Goal: Information Seeking & Learning: Check status

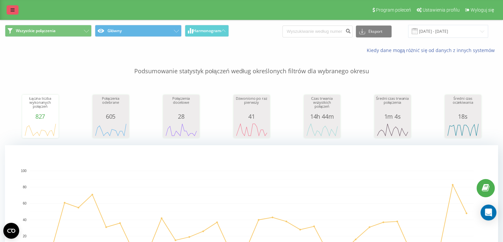
click at [13, 6] on link at bounding box center [13, 9] width 12 height 9
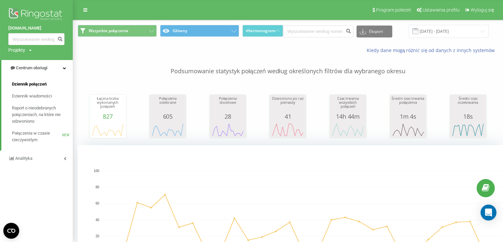
click at [54, 80] on link "Dziennik połączeń" at bounding box center [42, 84] width 61 height 12
click at [48, 86] on link "Dziennik połączeń" at bounding box center [42, 84] width 61 height 12
click at [42, 72] on link "Centrum obsługi" at bounding box center [36, 68] width 71 height 16
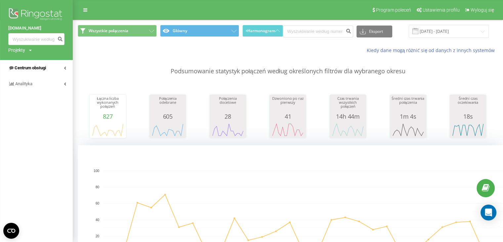
click at [43, 69] on span "Centrum obsługi" at bounding box center [30, 67] width 31 height 5
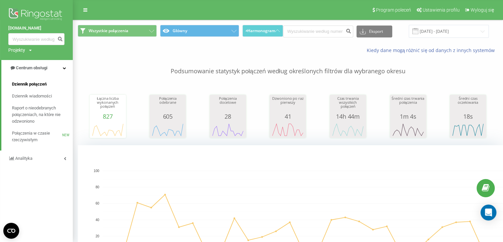
click at [40, 81] on span "Dziennik połączeń" at bounding box center [29, 84] width 35 height 7
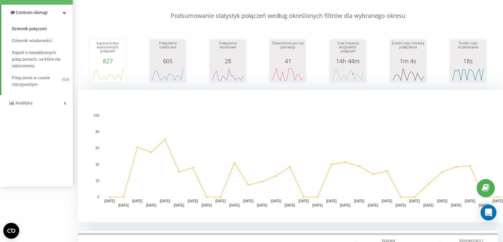
scroll to position [132, 0]
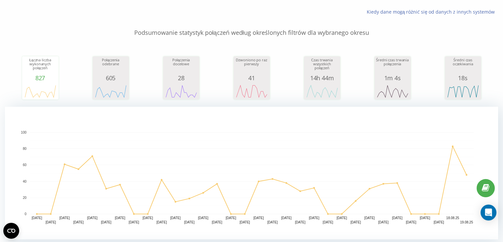
scroll to position [66, 0]
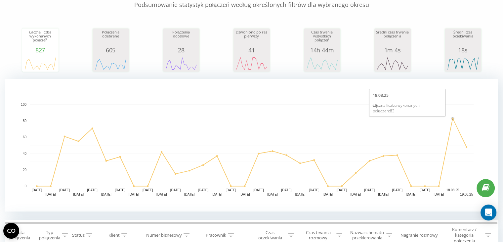
click at [453, 119] on circle "A chart." at bounding box center [452, 117] width 3 height 3
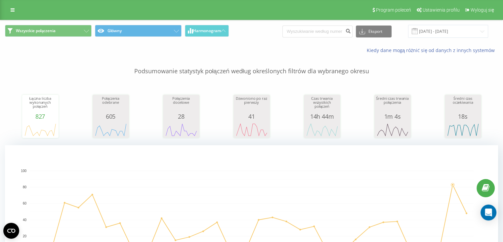
click at [8, 4] on div "Program poleceń Ustawienia profilu Wyloguj się" at bounding box center [251, 10] width 503 height 20
click at [13, 13] on link at bounding box center [13, 9] width 12 height 9
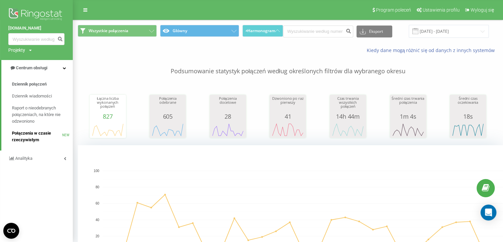
click at [45, 133] on span "Połączenia w czasie rzeczywistym" at bounding box center [37, 136] width 50 height 13
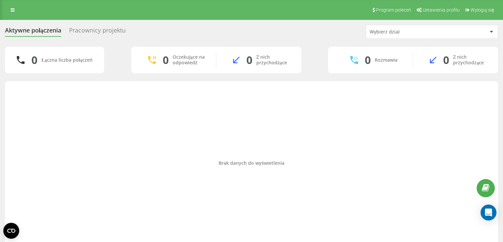
click at [446, 33] on div "Wybierz dział" at bounding box center [409, 32] width 79 height 6
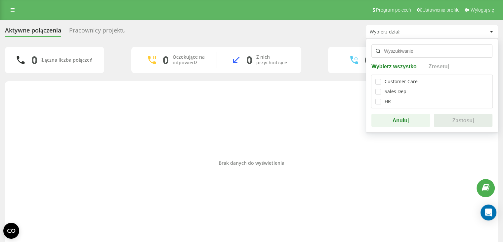
click at [97, 28] on div "Pracownicy projektu" at bounding box center [97, 32] width 57 height 10
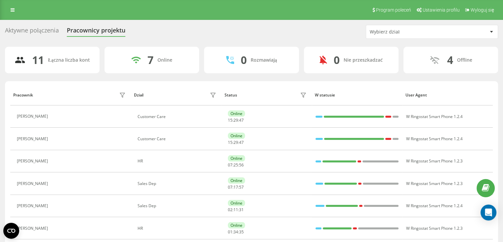
click at [402, 32] on div "Wybierz dział" at bounding box center [409, 32] width 79 height 6
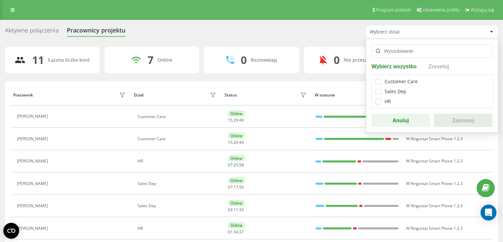
click at [303, 43] on div "Aktywne połączenia Pracownicy projektu Wybierz dział Wybierz wszystko Zresetuj …" at bounding box center [251, 198] width 493 height 346
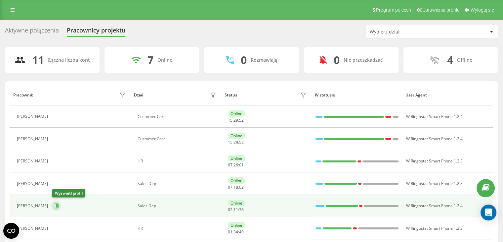
click at [61, 202] on button at bounding box center [56, 206] width 10 height 10
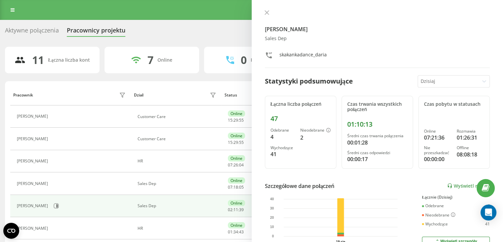
click at [424, 79] on div at bounding box center [449, 81] width 56 height 8
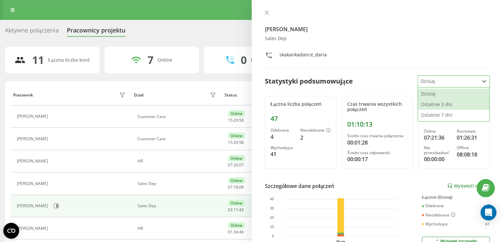
click at [444, 105] on div "Ostatnie 3 dni" at bounding box center [453, 104] width 71 height 11
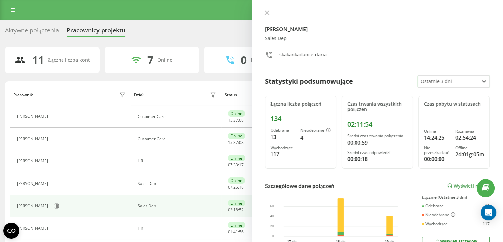
click at [187, 39] on div "Aktywne połączenia Pracownicy projektu Wybierz dział 11 Łączna liczba kont 7 On…" at bounding box center [251, 198] width 493 height 346
click at [6, 8] on div "Program poleceń Ustawienia profilu Wyloguj się" at bounding box center [251, 10] width 503 height 20
click at [8, 8] on link at bounding box center [13, 9] width 12 height 9
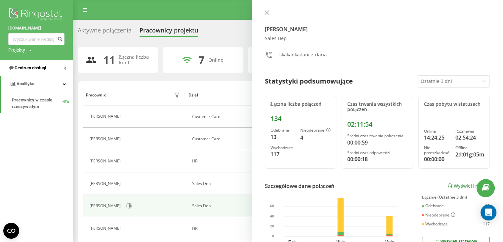
click at [28, 62] on link "Centrum obsługi" at bounding box center [36, 68] width 73 height 16
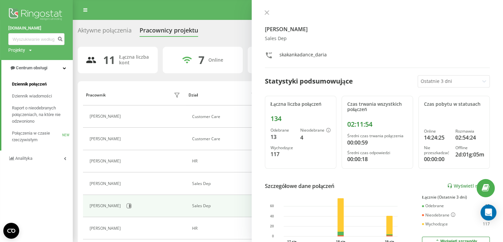
click at [39, 80] on link "Dziennik połączeń" at bounding box center [42, 84] width 61 height 12
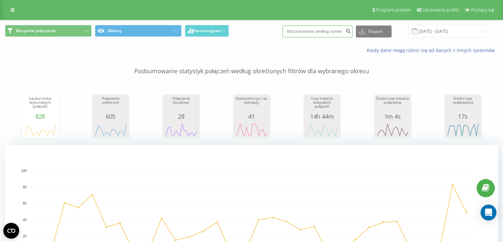
paste input "338643230"
type input "338643230"
click at [351, 31] on icon "submit" at bounding box center [349, 30] width 6 height 4
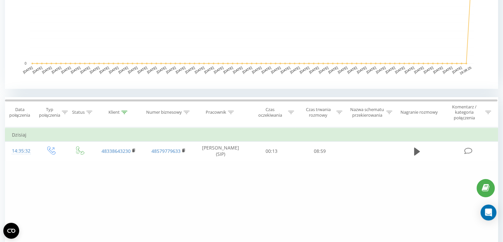
scroll to position [199, 0]
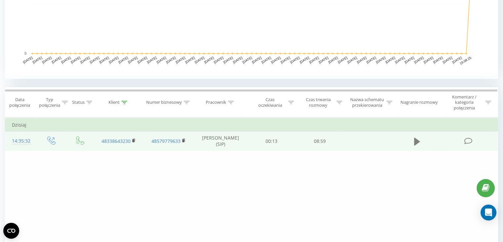
click at [418, 142] on icon at bounding box center [417, 141] width 6 height 8
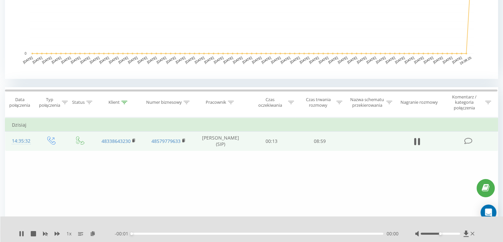
click at [274, 236] on div "- 00:01 00:00 00:00" at bounding box center [257, 233] width 284 height 7
click at [278, 226] on div at bounding box center [248, 224] width 366 height 7
click at [274, 230] on div "- 00:01 00:00 00:00" at bounding box center [257, 233] width 284 height 7
click at [274, 231] on div "- 00:01 00:00 00:00" at bounding box center [257, 233] width 284 height 7
click at [274, 232] on div "00:00" at bounding box center [258, 233] width 252 height 2
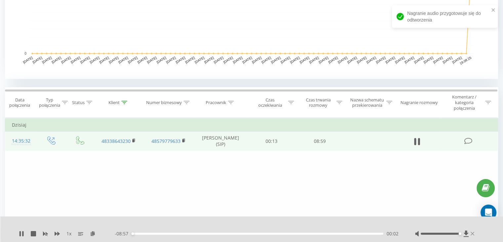
drag, startPoint x: 440, startPoint y: 234, endPoint x: 471, endPoint y: 231, distance: 30.2
click at [471, 231] on div at bounding box center [445, 233] width 61 height 7
click at [277, 235] on div "- 08:56 00:03 00:03" at bounding box center [257, 233] width 284 height 7
click at [277, 232] on div "- 08:56 00:03 00:03" at bounding box center [257, 233] width 284 height 7
click at [277, 235] on div "- 08:55 00:04 00:04" at bounding box center [257, 233] width 284 height 7
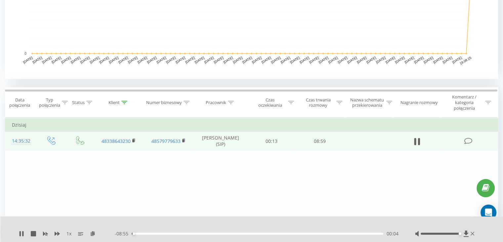
click at [277, 233] on div "00:04" at bounding box center [258, 233] width 252 height 2
click at [288, 234] on div "- 03:31 05:28 05:28" at bounding box center [257, 233] width 284 height 7
click at [296, 232] on div "05:28" at bounding box center [258, 233] width 252 height 2
click at [309, 232] on div "05:53" at bounding box center [258, 233] width 252 height 2
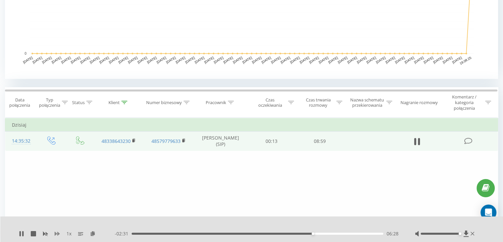
click at [55, 234] on icon at bounding box center [57, 233] width 5 height 4
click at [319, 234] on div "06:49" at bounding box center [258, 233] width 252 height 2
click at [319, 234] on div "06:40" at bounding box center [319, 233] width 3 height 3
click at [313, 233] on div "06:42" at bounding box center [258, 233] width 252 height 2
click at [309, 232] on div "- 02:22 06:37 06:37" at bounding box center [257, 233] width 284 height 7
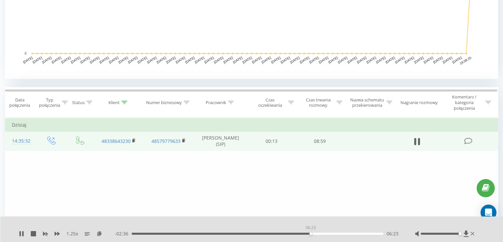
click at [311, 234] on div "06:23" at bounding box center [258, 233] width 252 height 2
click at [307, 233] on div "06:16" at bounding box center [258, 233] width 252 height 2
click at [54, 233] on div "1.25 x" at bounding box center [67, 233] width 96 height 7
click at [54, 232] on div "1.25 x" at bounding box center [67, 233] width 96 height 7
click at [56, 232] on icon at bounding box center [57, 233] width 5 height 5
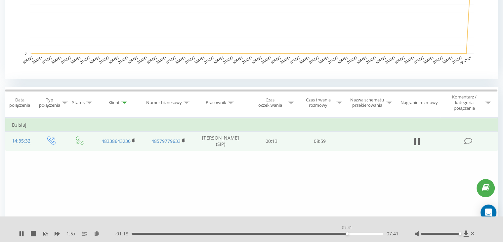
click at [347, 233] on div "07:41" at bounding box center [258, 233] width 252 height 2
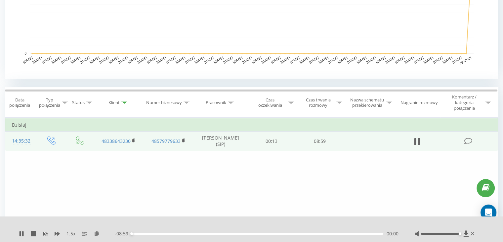
click at [359, 233] on div "00:00" at bounding box center [258, 233] width 252 height 2
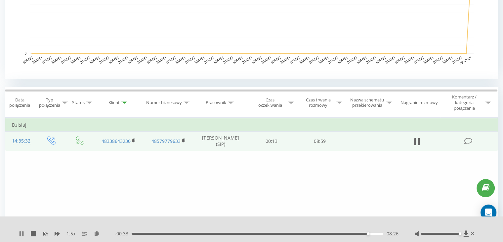
click at [19, 233] on icon at bounding box center [21, 233] width 5 height 5
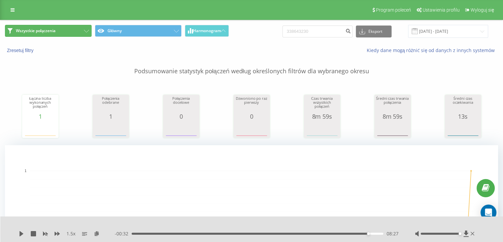
click at [30, 31] on span "Wszystkie połączenia" at bounding box center [36, 30] width 40 height 5
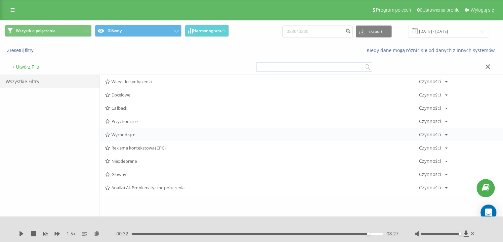
click at [123, 132] on span "Wychodzące" at bounding box center [262, 134] width 314 height 5
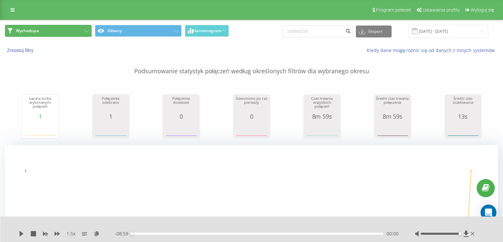
drag, startPoint x: 37, startPoint y: 31, endPoint x: 30, endPoint y: 33, distance: 7.0
click at [37, 31] on span "Wychodzące" at bounding box center [27, 30] width 23 height 5
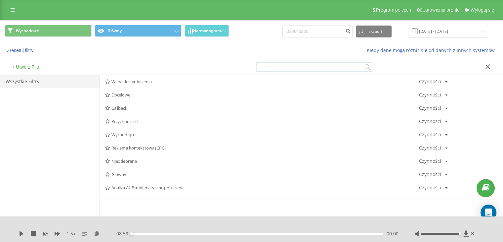
click at [126, 79] on span "Wszystkie połączenia" at bounding box center [262, 81] width 314 height 5
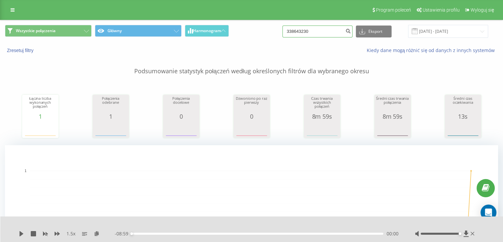
click at [340, 32] on input "338643230" at bounding box center [318, 31] width 70 height 12
click at [339, 32] on input "338643230" at bounding box center [318, 31] width 70 height 12
click at [15, 12] on link at bounding box center [13, 9] width 12 height 9
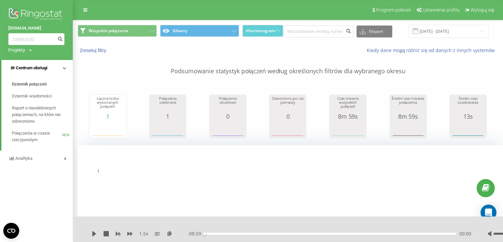
click at [40, 70] on span "Centrum obsługi" at bounding box center [29, 68] width 38 height 7
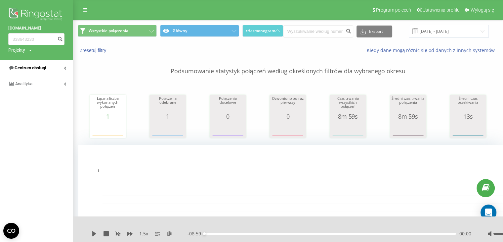
click at [37, 67] on span "Centrum obsługi" at bounding box center [30, 67] width 31 height 5
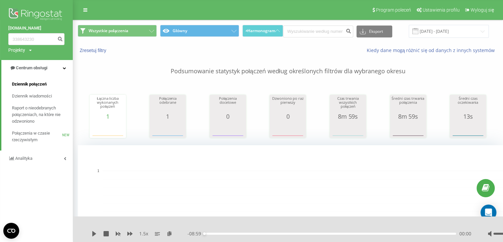
click at [29, 85] on span "Dziennik połączeń" at bounding box center [29, 84] width 35 height 7
